Goal: Check status: Check status

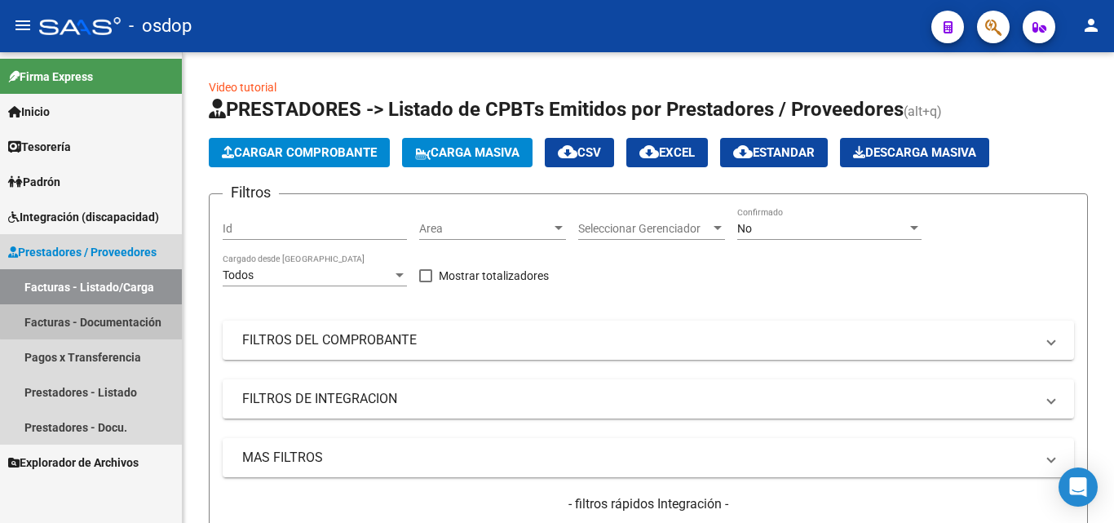
click at [92, 308] on link "Facturas - Documentación" at bounding box center [91, 321] width 182 height 35
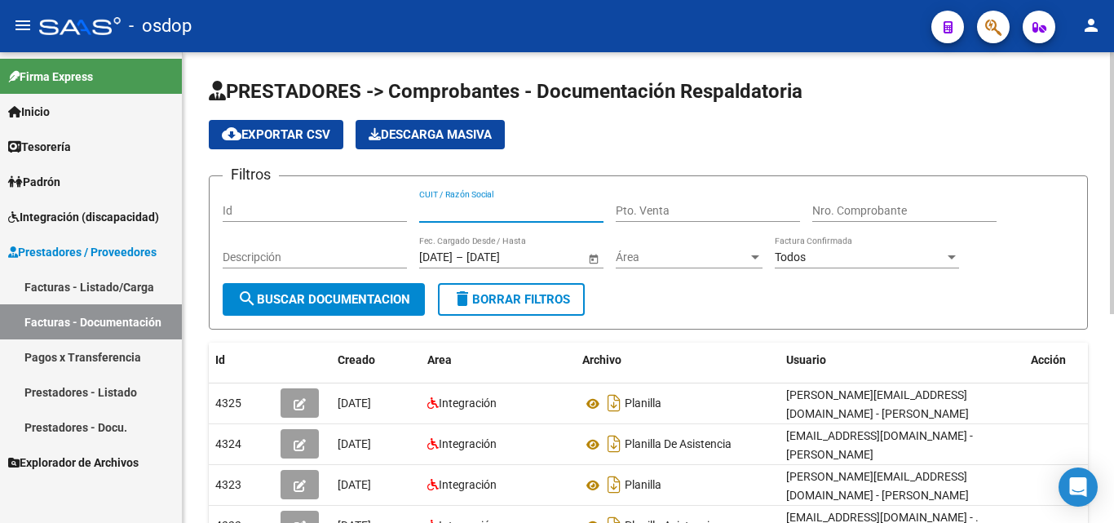
click at [429, 208] on input "CUIT / Razón Social" at bounding box center [511, 211] width 184 height 14
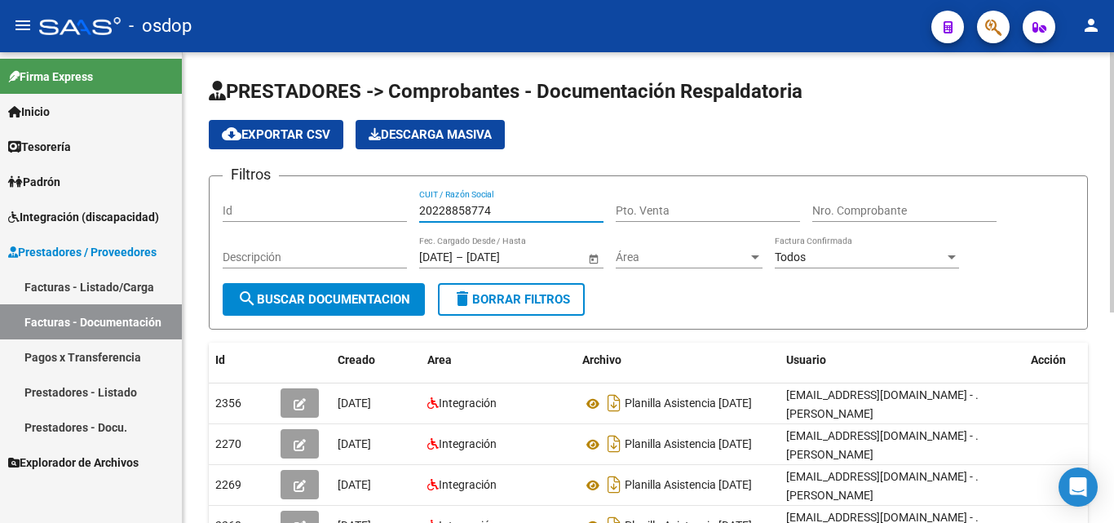
click at [468, 207] on input "20228858774" at bounding box center [511, 211] width 184 height 14
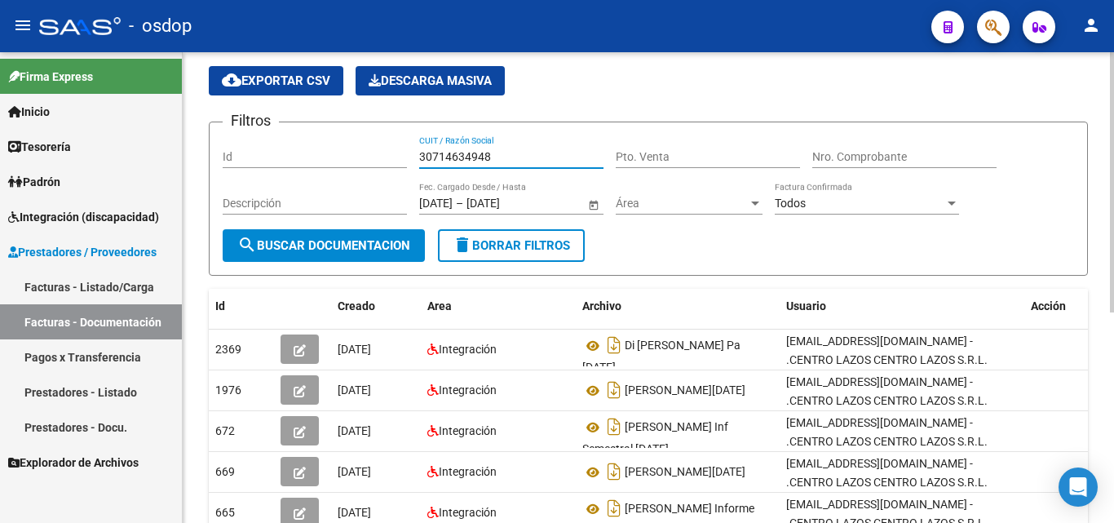
scroll to position [82, 0]
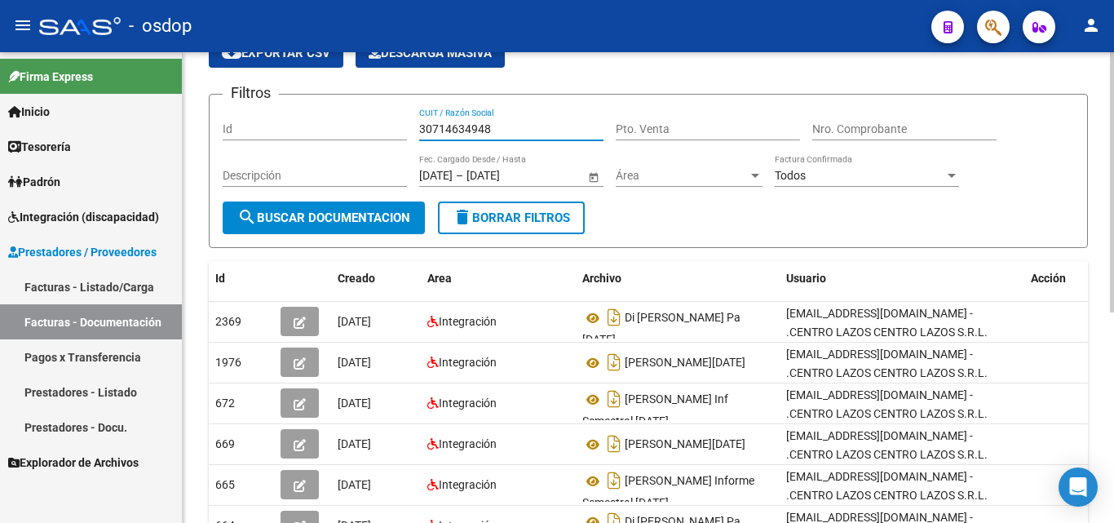
click at [461, 127] on input "30714634948" at bounding box center [511, 129] width 184 height 14
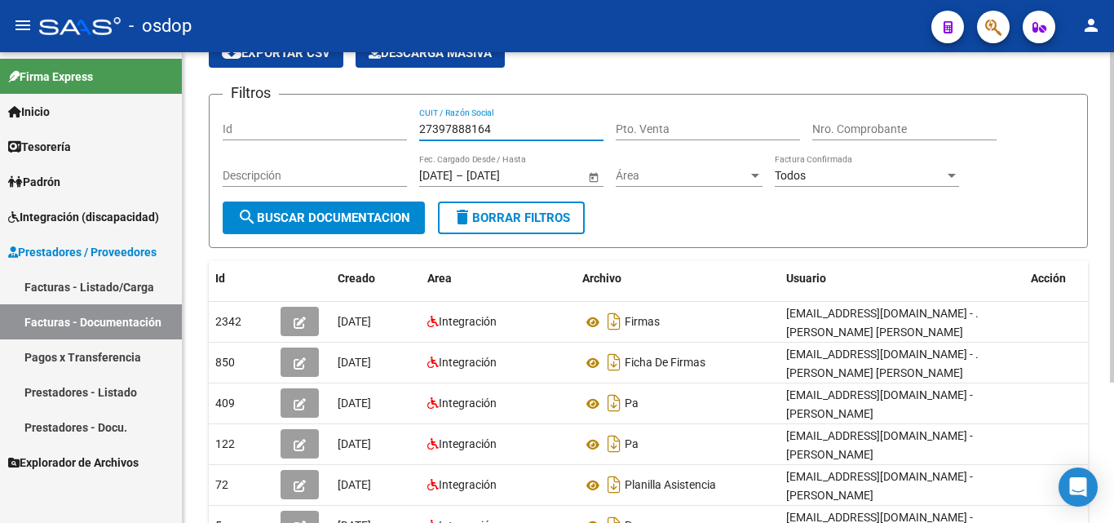
click at [482, 120] on div "27397888164 CUIT / Razón Social" at bounding box center [511, 124] width 184 height 33
click at [479, 123] on div "27397888164 CUIT / Razón Social" at bounding box center [511, 124] width 184 height 33
click at [479, 124] on input "27397888164" at bounding box center [511, 129] width 184 height 14
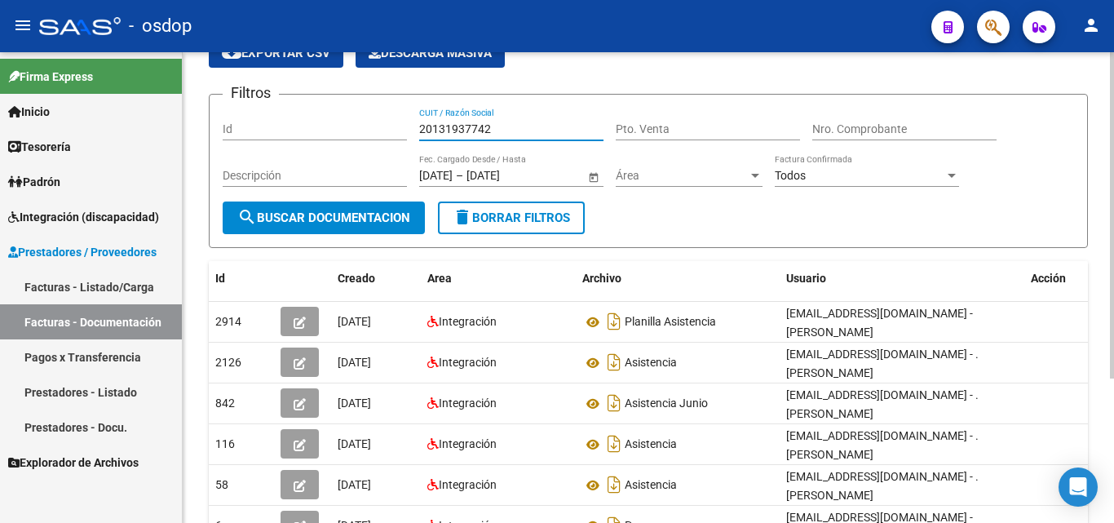
click at [466, 126] on input "20131937742" at bounding box center [511, 129] width 184 height 14
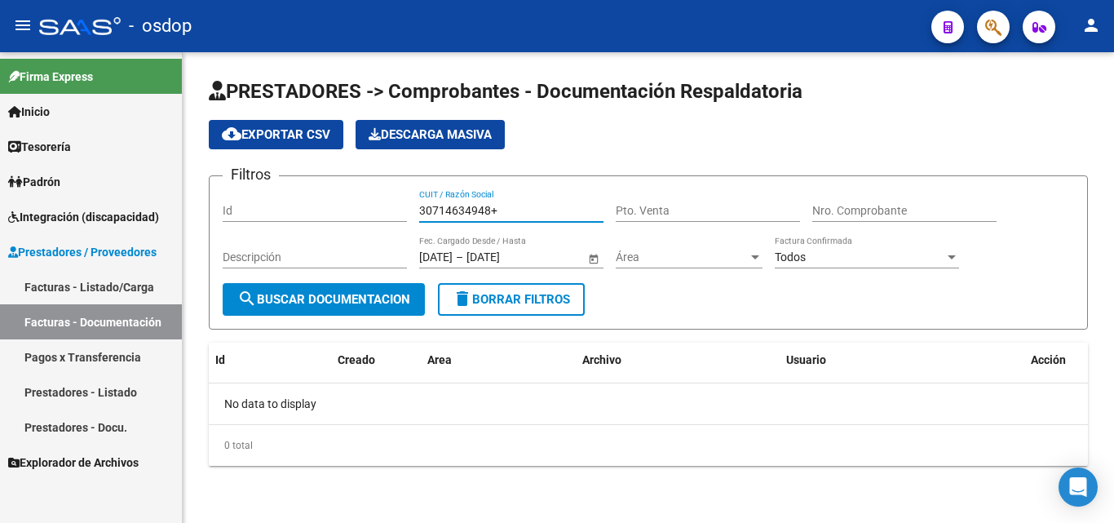
scroll to position [0, 0]
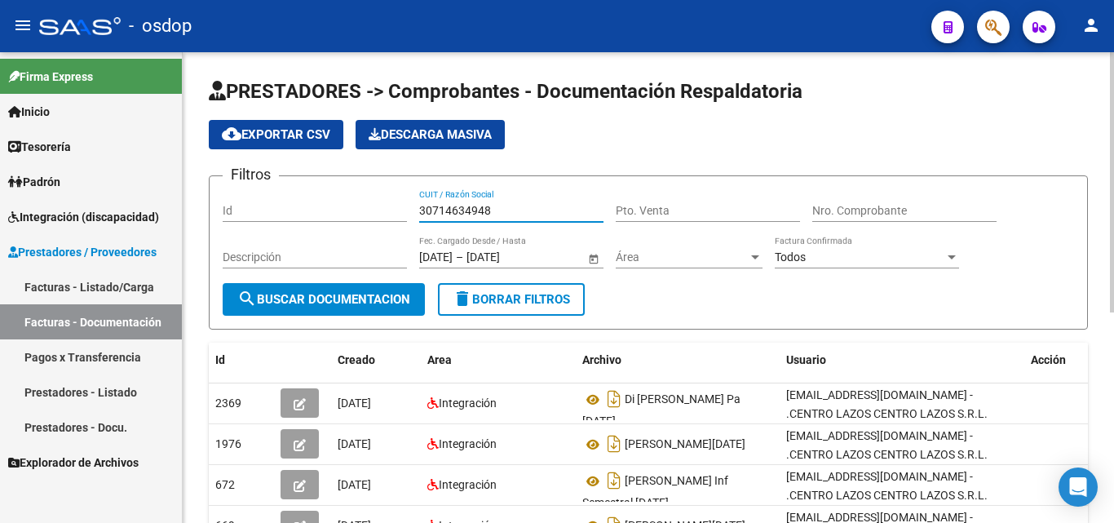
click at [478, 206] on input "30714634948" at bounding box center [511, 211] width 184 height 14
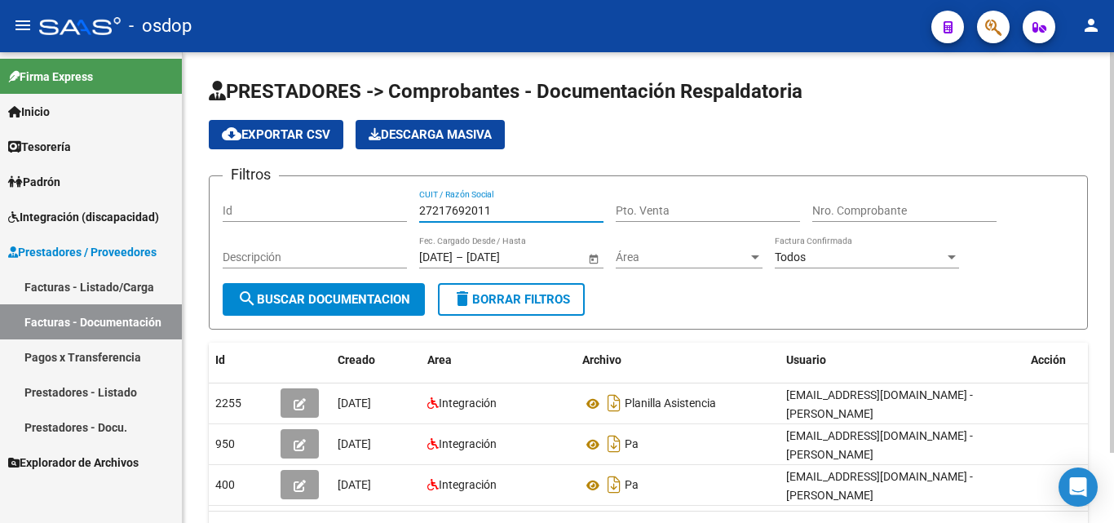
click at [447, 210] on input "27217692011" at bounding box center [511, 211] width 184 height 14
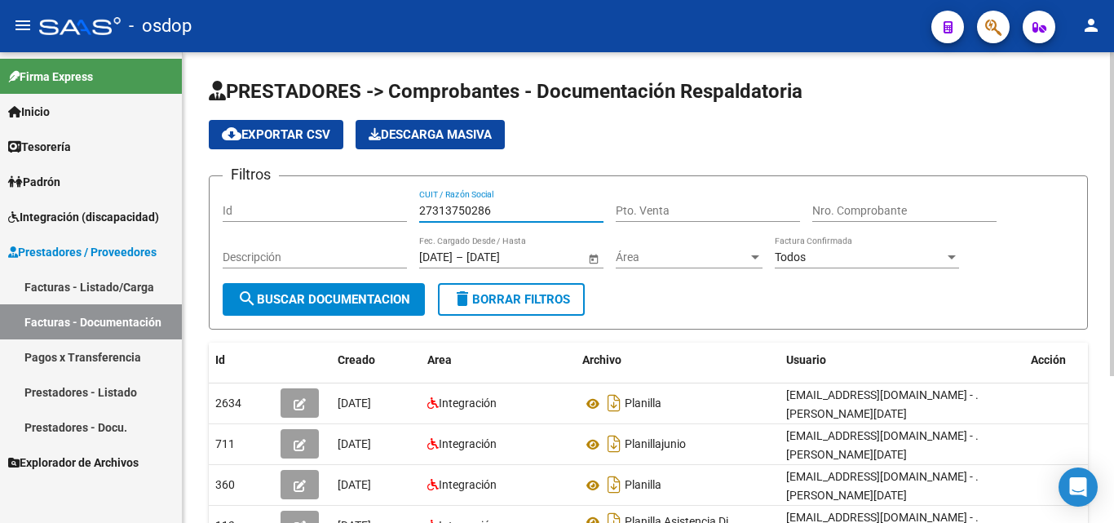
click at [447, 209] on input "27313750286" at bounding box center [511, 211] width 184 height 14
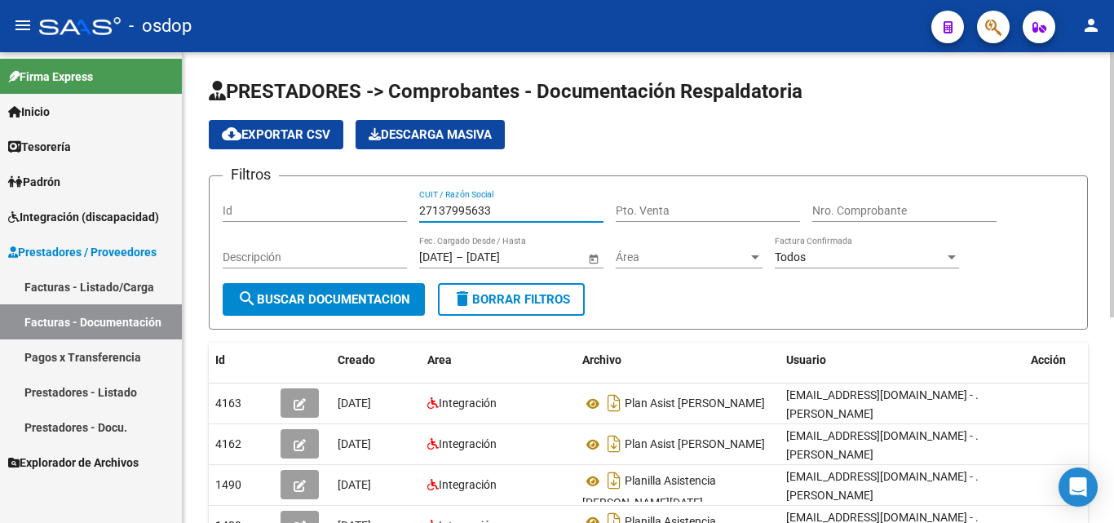
click at [467, 204] on input "27137995633" at bounding box center [511, 211] width 184 height 14
click at [480, 215] on input "27256417931" at bounding box center [511, 211] width 184 height 14
click at [444, 215] on input "27137995633" at bounding box center [511, 211] width 184 height 14
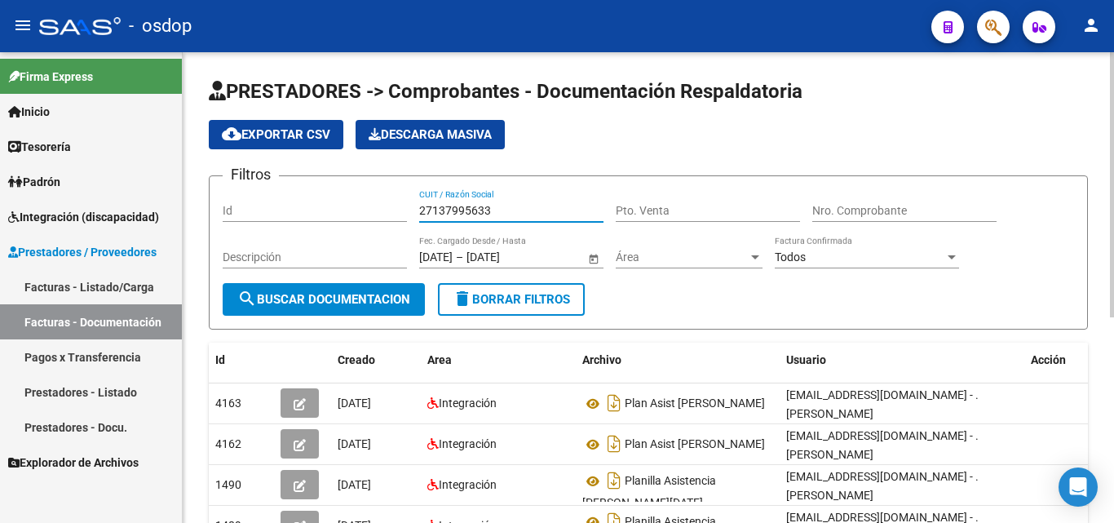
click at [445, 215] on input "27137995633" at bounding box center [511, 211] width 184 height 14
click at [329, 293] on span "search Buscar Documentacion" at bounding box center [323, 299] width 173 height 15
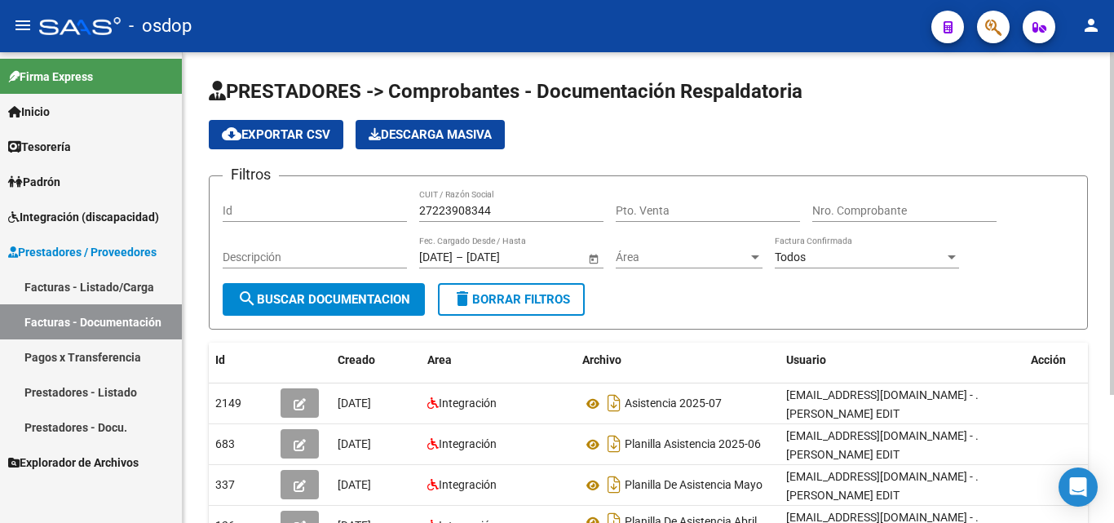
click at [454, 211] on input "27223908344" at bounding box center [511, 211] width 184 height 14
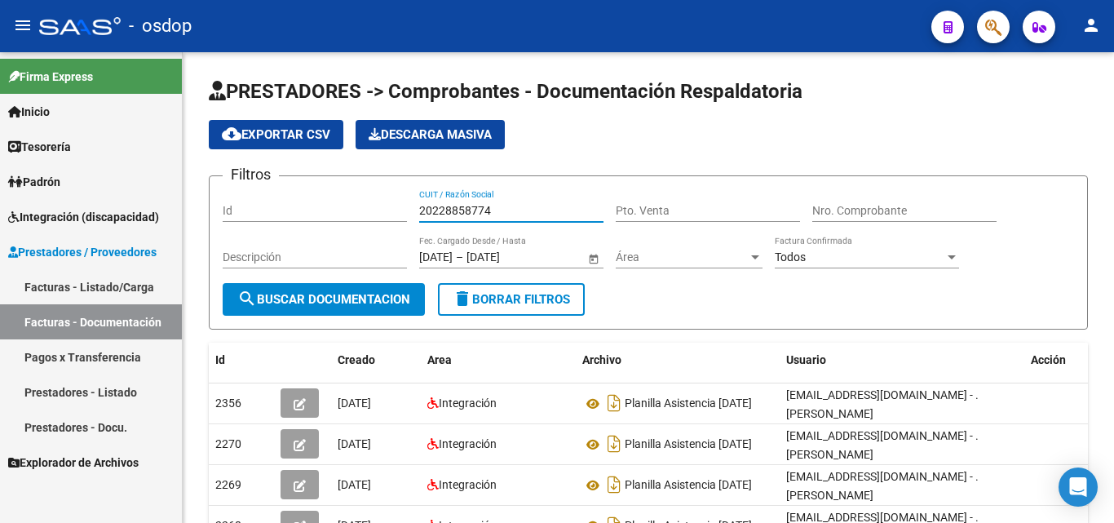
type input "20228858774"
